Goal: Task Accomplishment & Management: Manage account settings

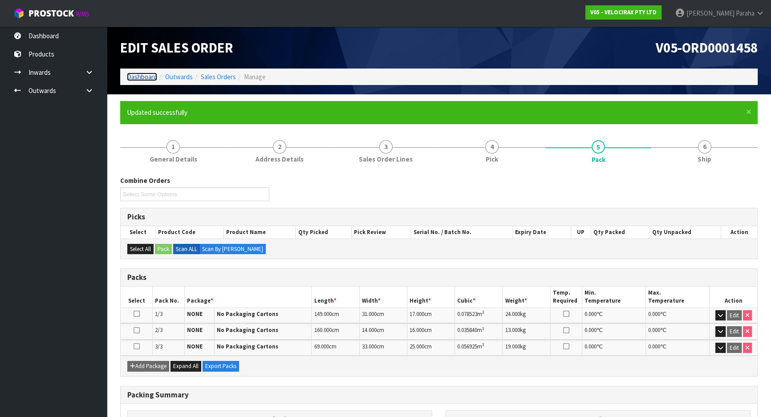
click at [151, 73] on link "Dashboard" at bounding box center [142, 77] width 30 height 8
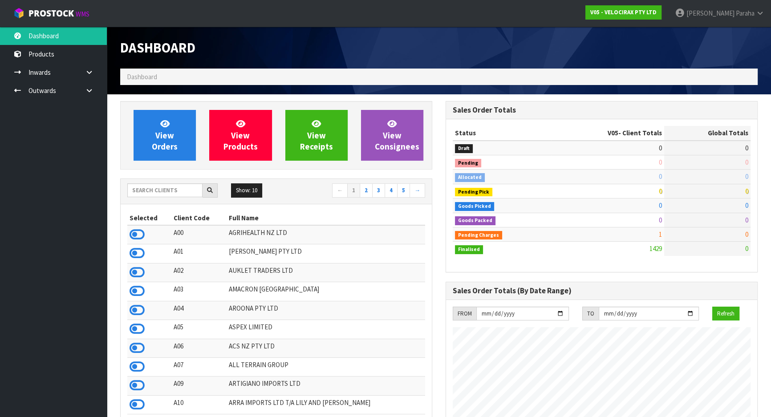
scroll to position [692, 325]
click at [180, 194] on input "text" at bounding box center [164, 190] width 75 height 14
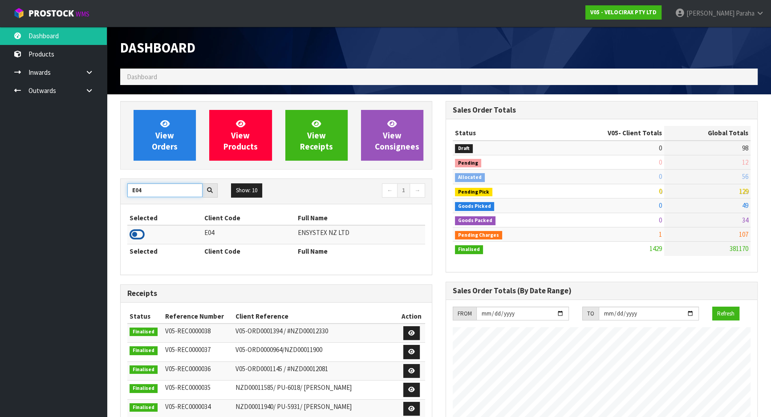
type input "E04"
click at [142, 233] on icon at bounding box center [136, 234] width 15 height 13
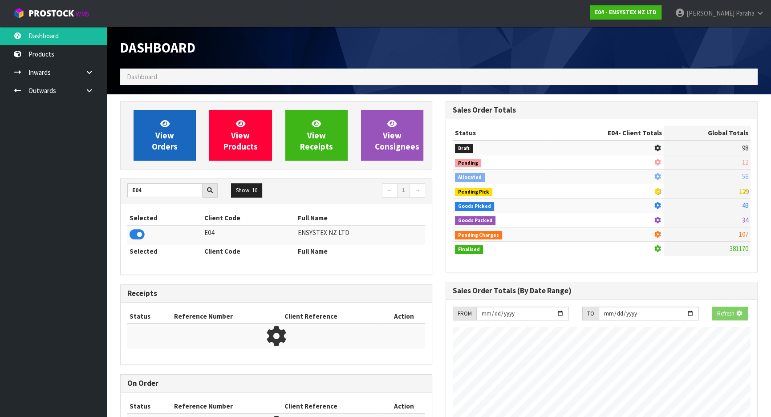
scroll to position [554, 325]
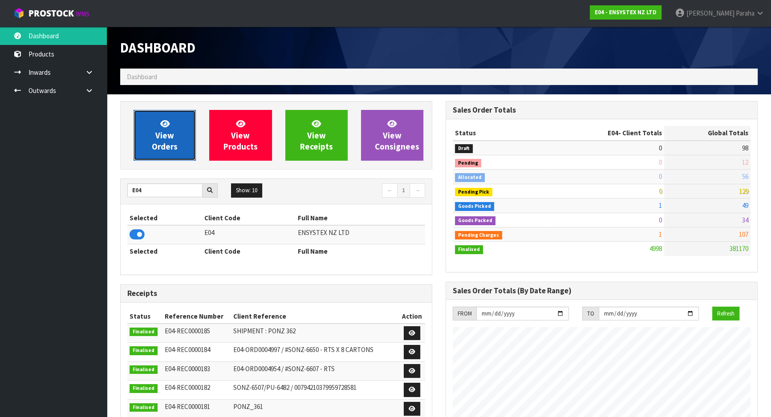
click at [166, 146] on span "View Orders" at bounding box center [165, 134] width 26 height 33
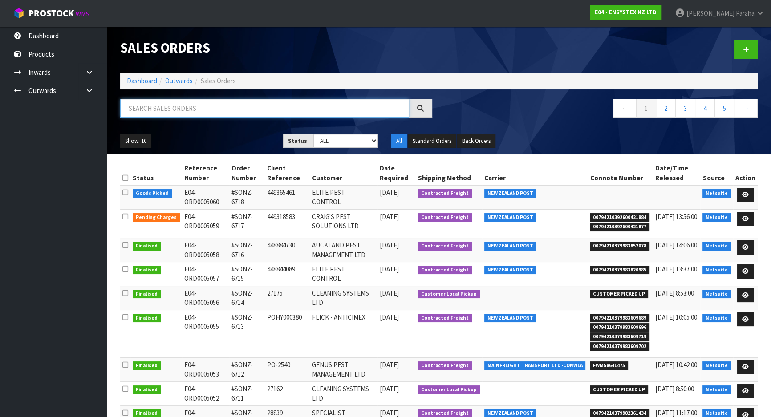
click at [165, 108] on input "text" at bounding box center [264, 108] width 289 height 19
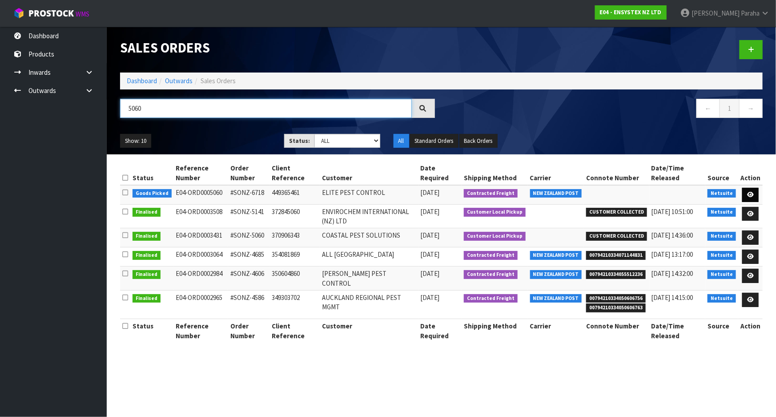
type input "5060"
click at [753, 196] on icon at bounding box center [751, 195] width 7 height 6
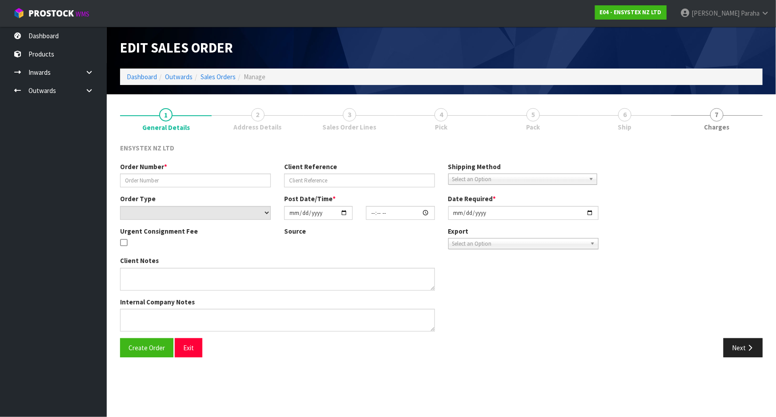
type input "#SONZ-6718"
type input "449365461"
select select "number:0"
type input "2025-09-15"
type input "15:15:18.000"
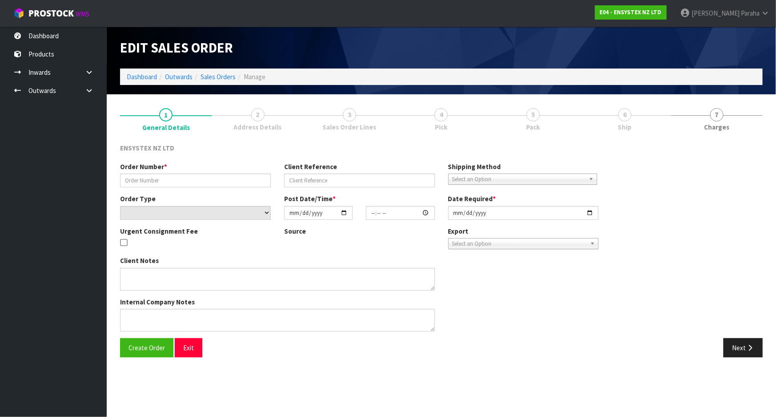
type input "2025-09-16"
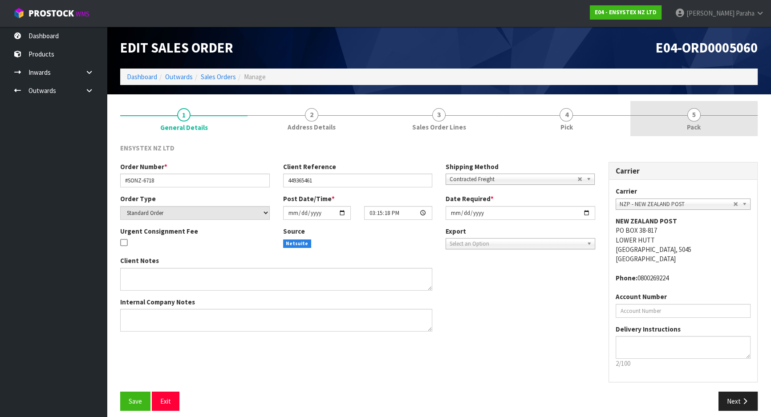
click at [688, 113] on span "5" at bounding box center [693, 114] width 13 height 13
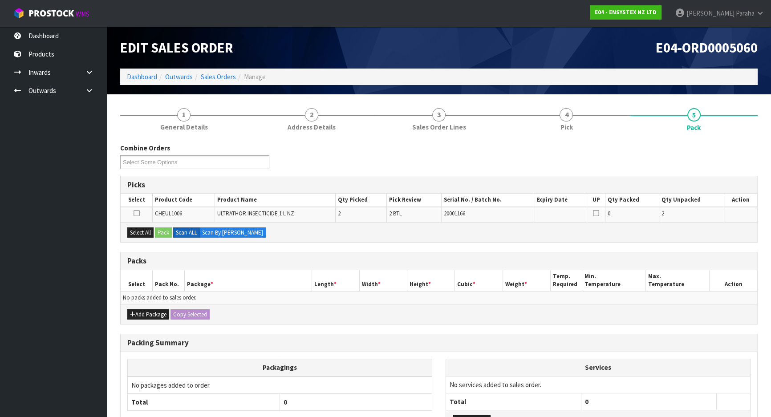
scroll to position [40, 0]
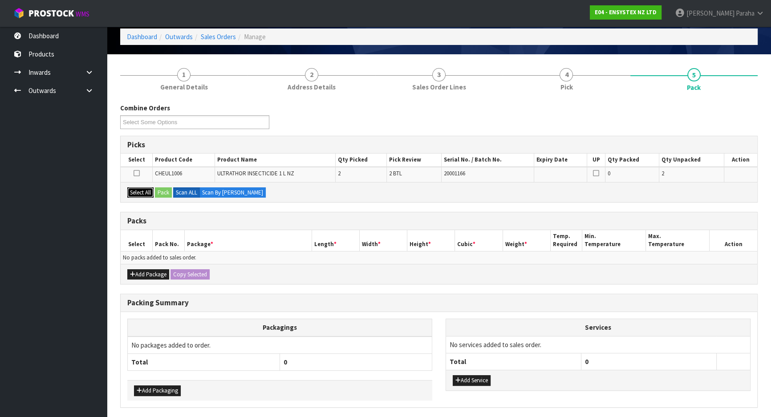
click at [147, 195] on button "Select All" at bounding box center [140, 192] width 26 height 11
click at [168, 192] on button "Pack" at bounding box center [163, 192] width 17 height 11
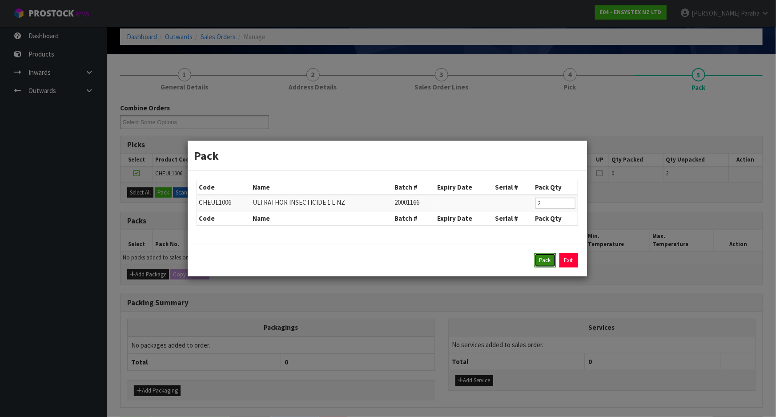
click at [548, 266] on button "Pack" at bounding box center [545, 260] width 21 height 14
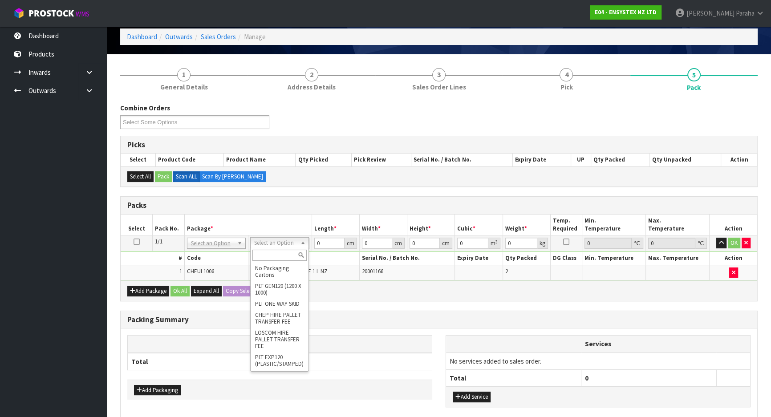
click at [271, 251] on input "text" at bounding box center [279, 255] width 54 height 11
type input "OC"
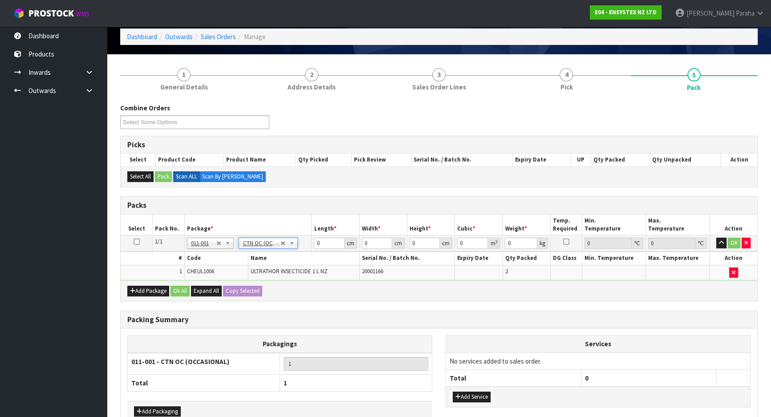
type input "2.6"
click at [326, 245] on input "0" at bounding box center [329, 243] width 30 height 11
type input "25"
type input "22"
type input "2"
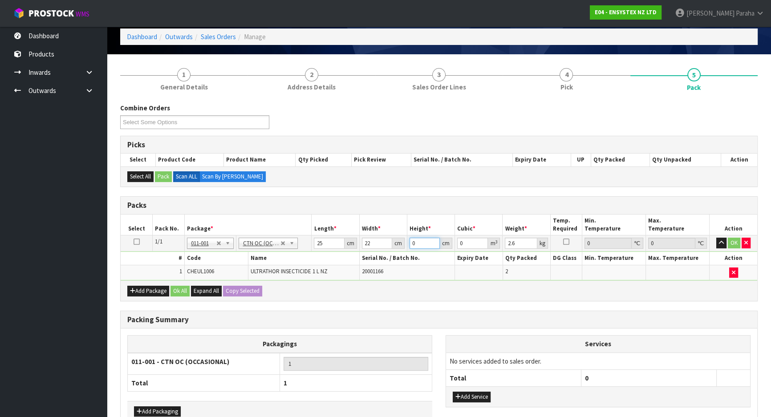
type input "0.0011"
type input "247"
type input "0.13585"
type input "24"
type input "0.0132"
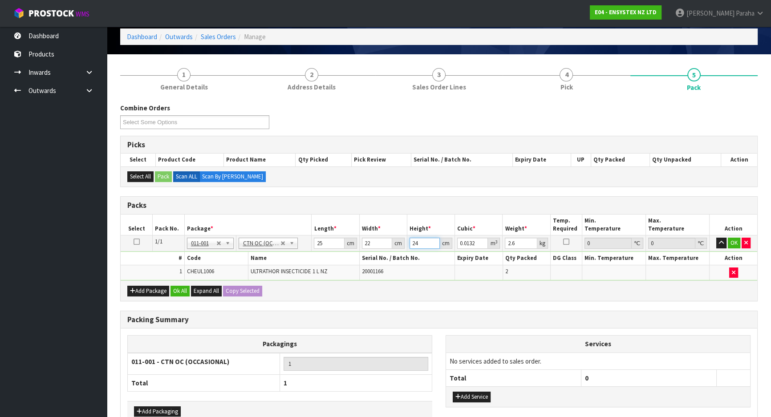
type input "2"
type input "0.0011"
type input "27"
type input "0.01485"
type input "27"
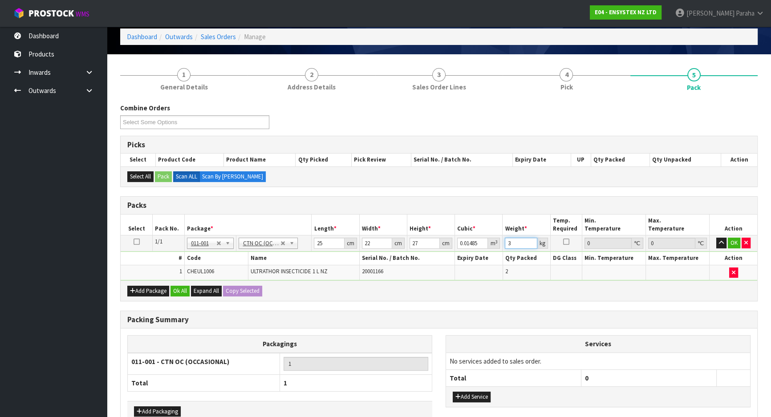
type input "3"
click at [716, 238] on button "button" at bounding box center [721, 243] width 10 height 11
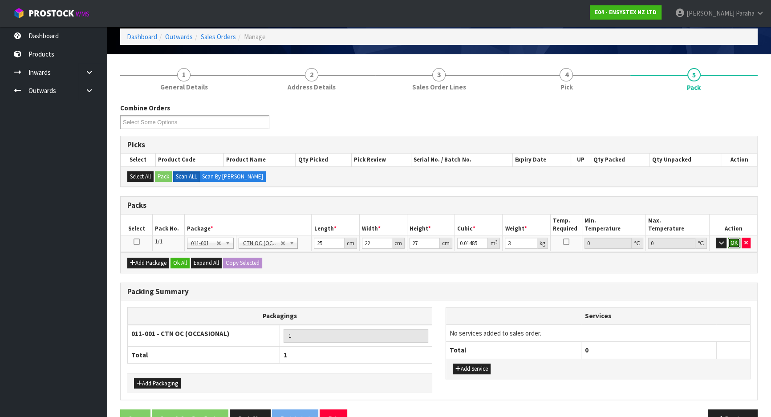
click button "OK" at bounding box center [734, 243] width 12 height 11
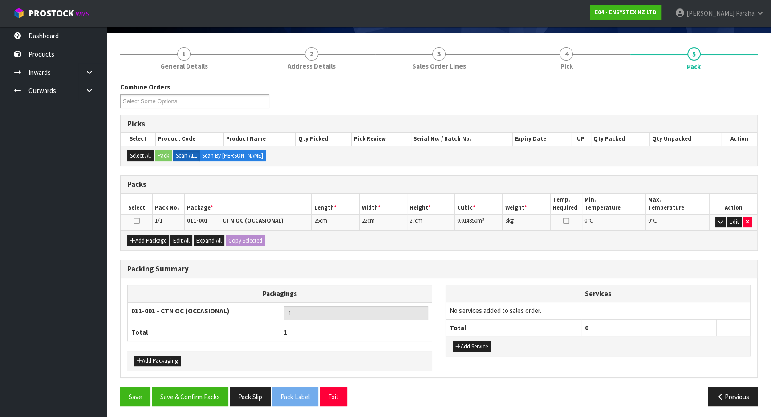
scroll to position [61, 0]
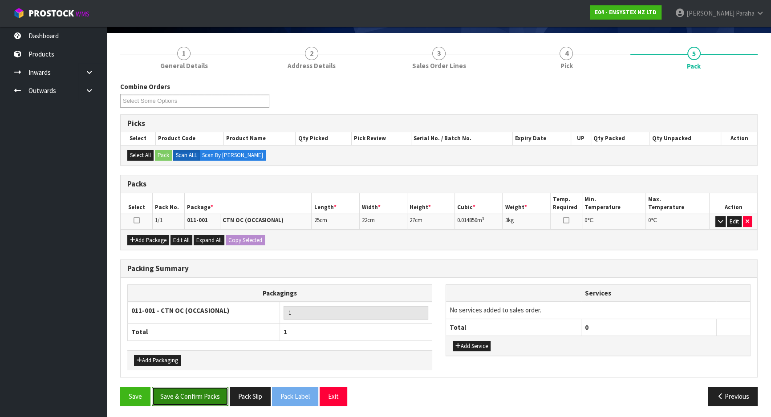
click at [187, 396] on button "Save & Confirm Packs" at bounding box center [190, 396] width 77 height 19
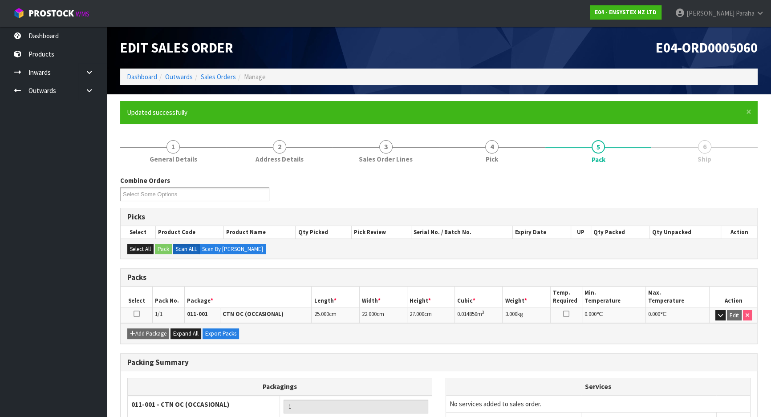
scroll to position [74, 0]
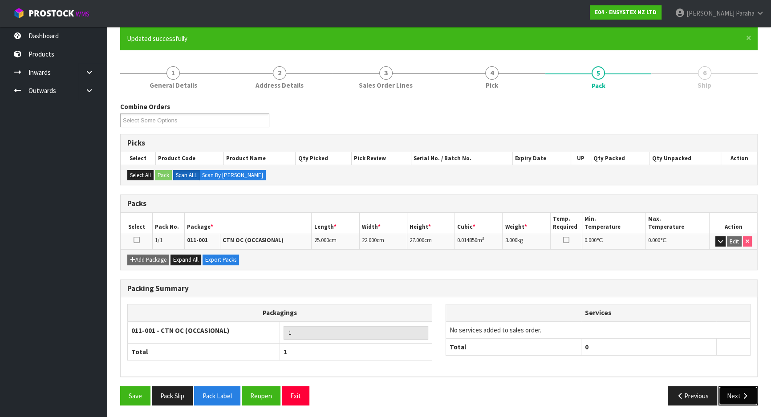
click at [742, 397] on icon "button" at bounding box center [744, 395] width 8 height 7
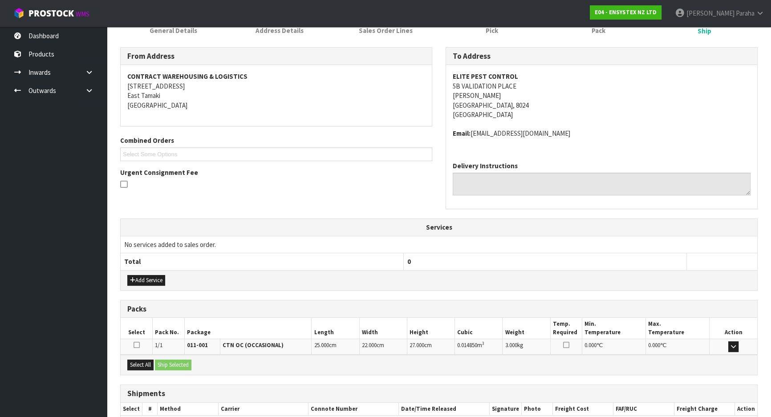
scroll to position [180, 0]
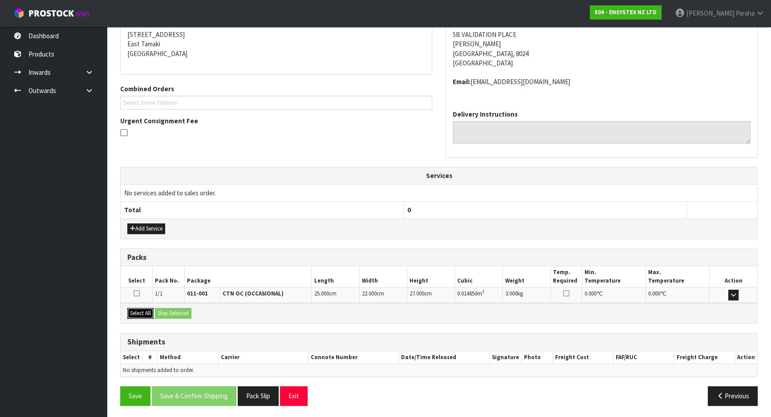
click at [146, 312] on button "Select All" at bounding box center [140, 313] width 26 height 11
click at [174, 313] on button "Ship Selected" at bounding box center [173, 313] width 36 height 11
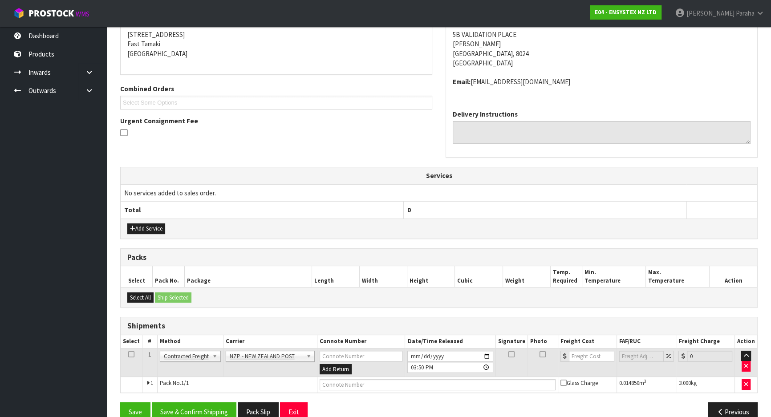
scroll to position [196, 0]
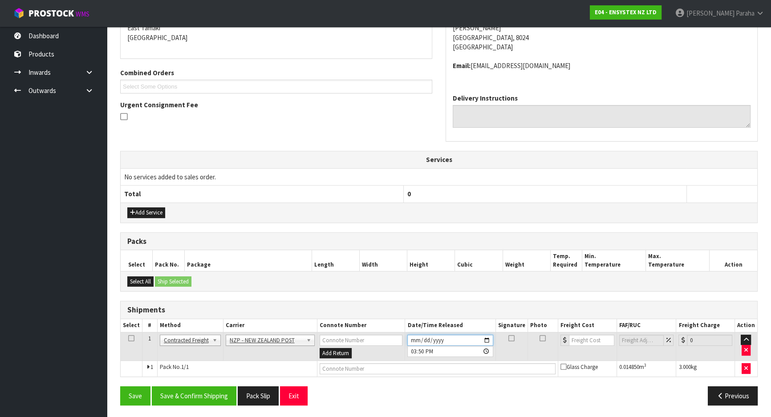
click at [486, 340] on input "2025-09-15" at bounding box center [449, 340] width 85 height 11
type input "2025-09-16"
click at [226, 391] on button "Save & Confirm Shipping" at bounding box center [194, 395] width 85 height 19
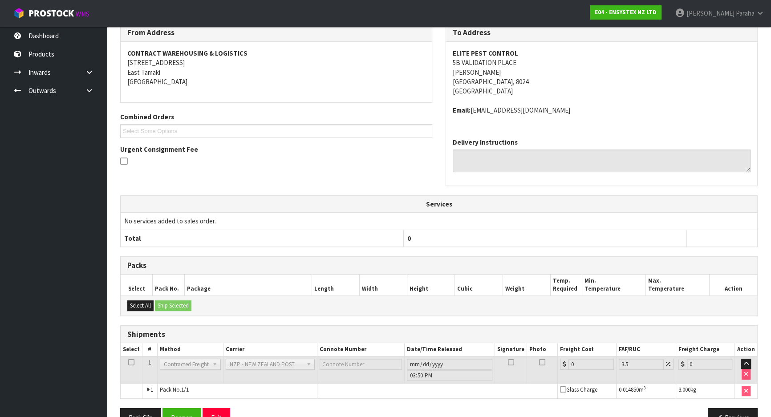
scroll to position [184, 0]
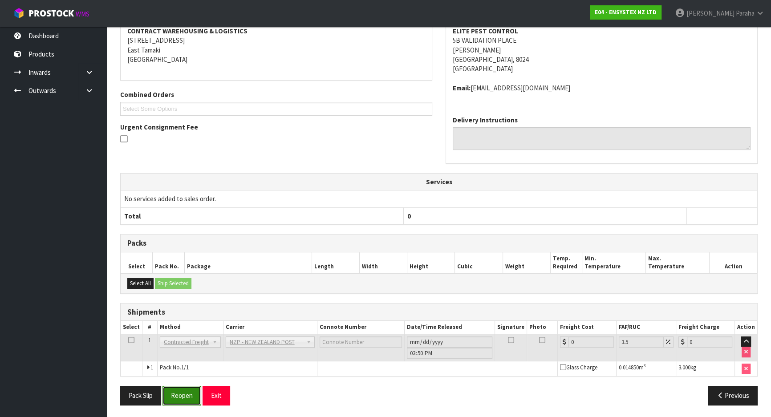
click at [193, 392] on button "Reopen" at bounding box center [181, 395] width 39 height 19
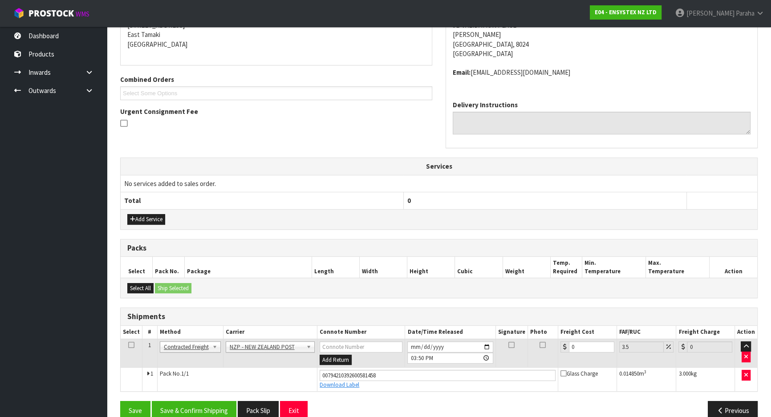
scroll to position [205, 0]
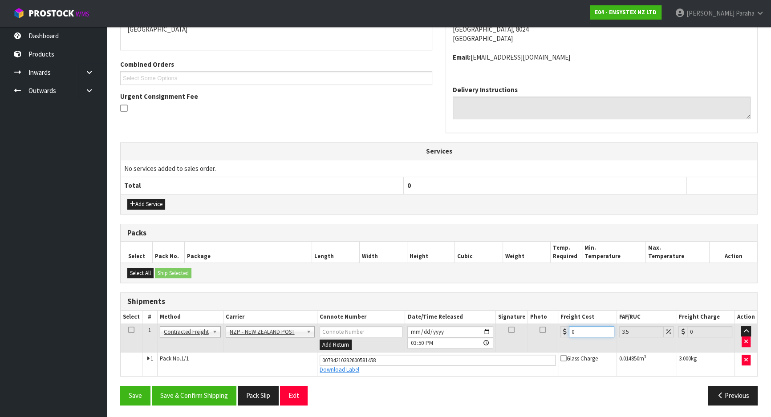
click at [588, 330] on input "0" at bounding box center [591, 331] width 45 height 11
type input "1"
type input "1.03"
type input "11"
type input "11.38"
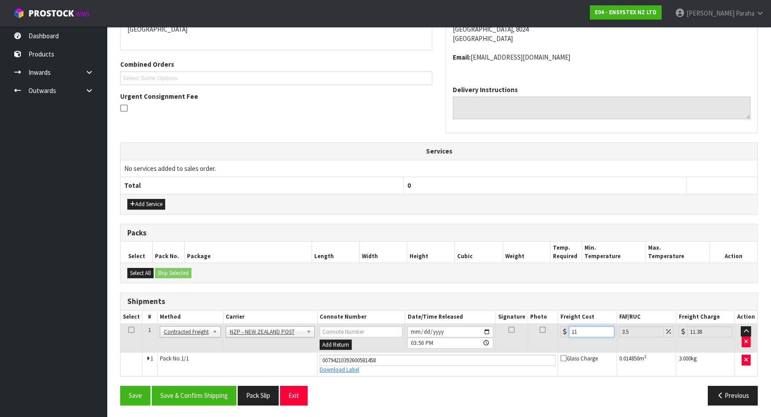
type input "11.1"
type input "11.49"
type input "11.16"
type input "11.55"
type input "11.16"
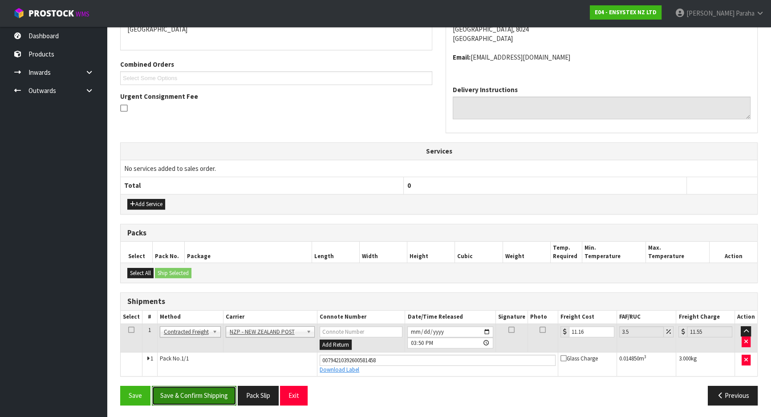
click at [183, 396] on button "Save & Confirm Shipping" at bounding box center [194, 395] width 85 height 19
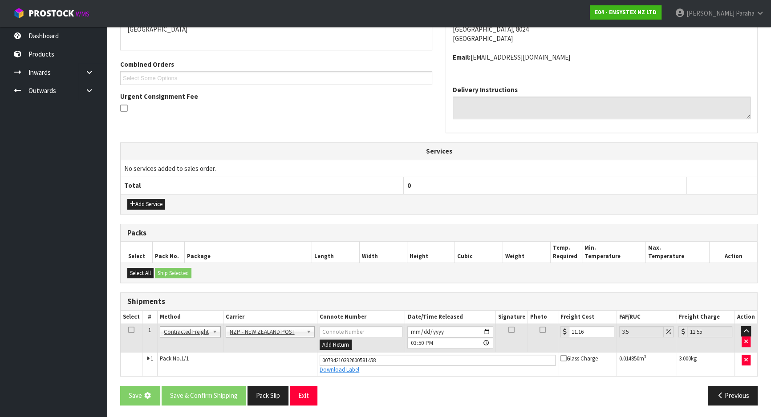
scroll to position [0, 0]
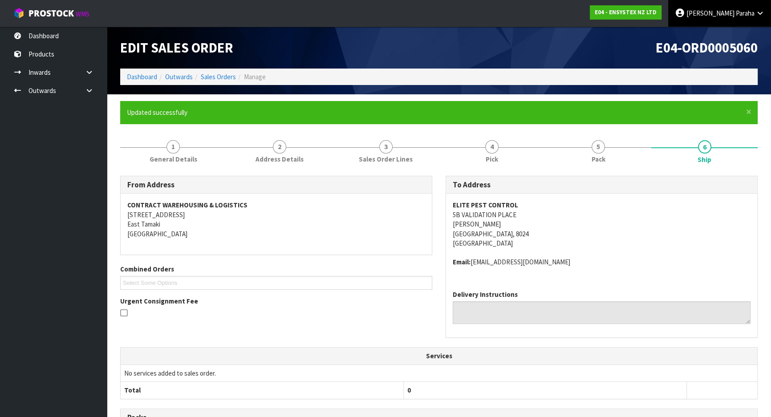
click at [749, 16] on span "Paraha" at bounding box center [745, 13] width 19 height 8
click at [731, 35] on link "Logout" at bounding box center [735, 35] width 70 height 12
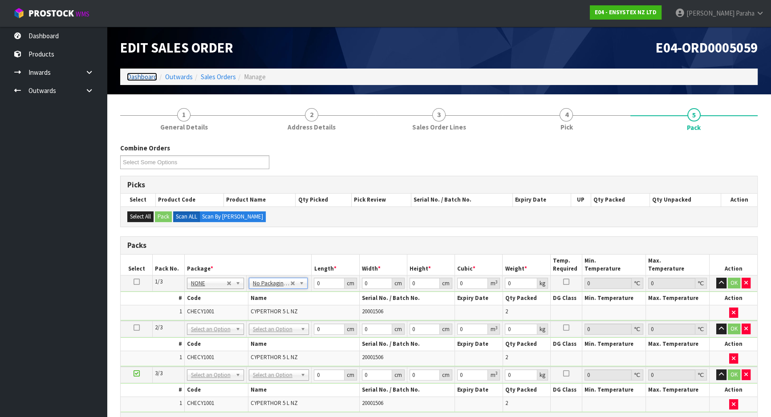
click at [137, 73] on link "Dashboard" at bounding box center [142, 77] width 30 height 8
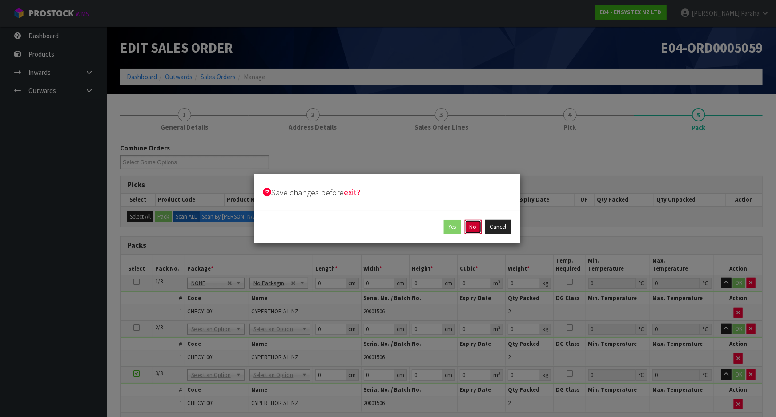
click at [470, 227] on button "No" at bounding box center [473, 227] width 17 height 14
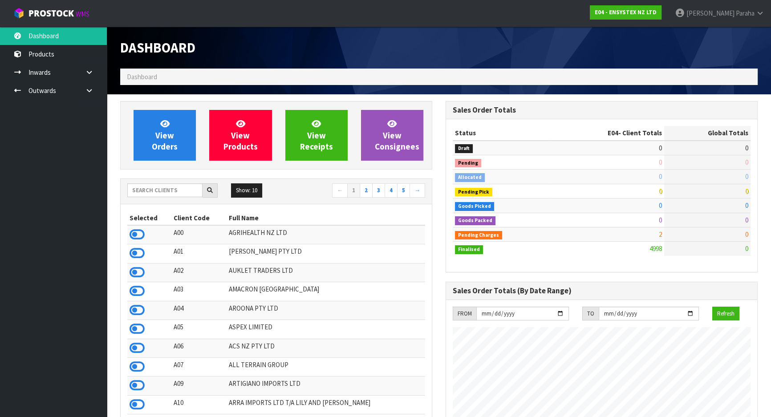
scroll to position [692, 325]
click at [736, 17] on span "Paraha" at bounding box center [745, 13] width 19 height 8
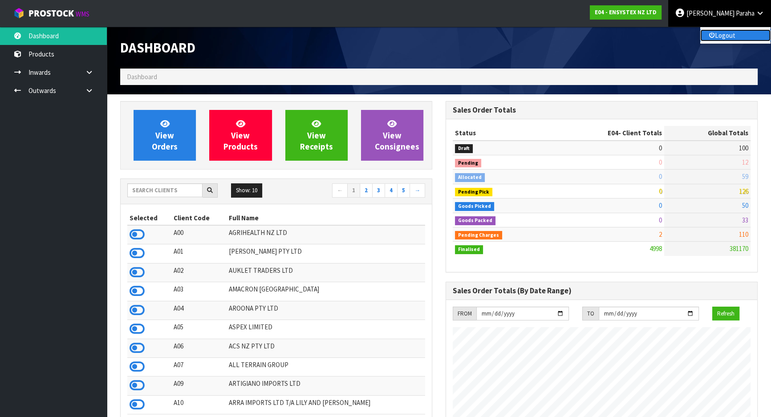
click at [731, 30] on link "Logout" at bounding box center [735, 35] width 70 height 12
